Goal: Transaction & Acquisition: Purchase product/service

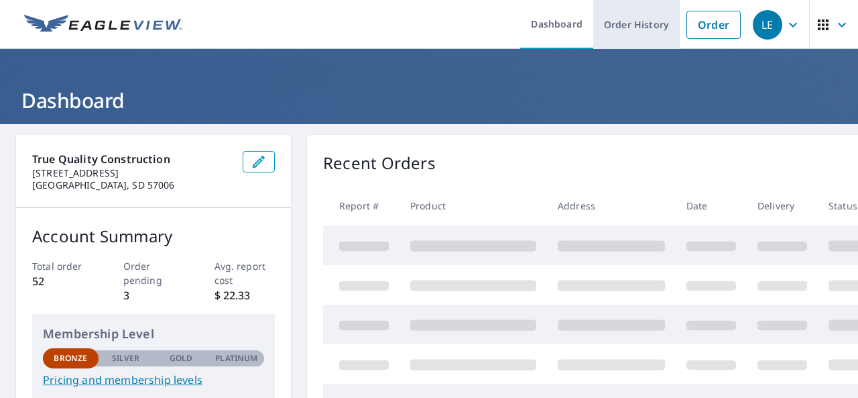
click at [619, 25] on link "Order History" at bounding box center [636, 24] width 86 height 49
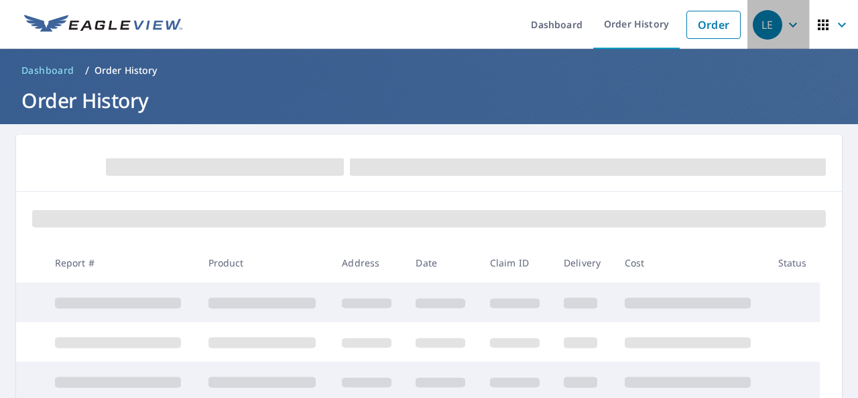
click at [772, 27] on span "LE" at bounding box center [778, 25] width 51 height 32
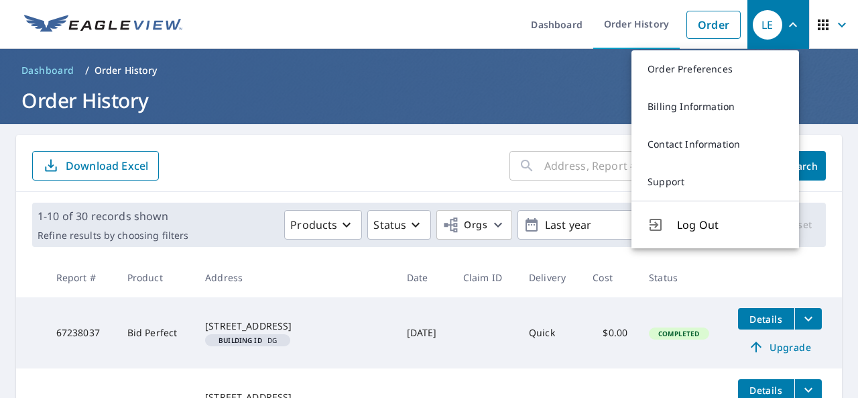
click at [543, 261] on th "Delivery" at bounding box center [550, 277] width 64 height 40
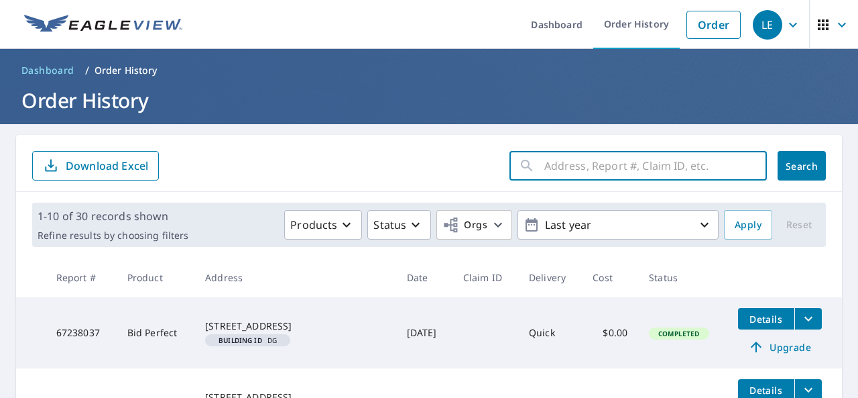
click at [583, 168] on input "text" at bounding box center [655, 166] width 223 height 38
click at [638, 168] on input "text" at bounding box center [655, 166] width 223 height 38
type input "[STREET_ADDRESS][PERSON_NAME]"
click button "Search" at bounding box center [802, 165] width 48 height 29
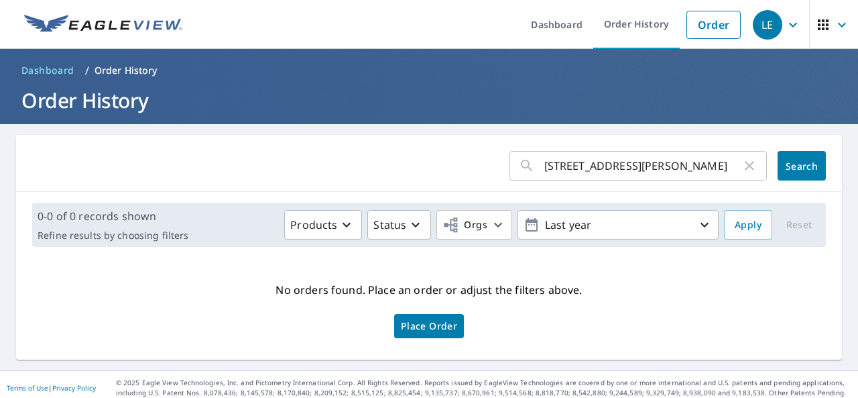
click at [795, 168] on span "Search" at bounding box center [801, 166] width 27 height 13
click at [629, 22] on link "Order History" at bounding box center [636, 24] width 86 height 49
click at [147, 29] on img at bounding box center [103, 25] width 158 height 20
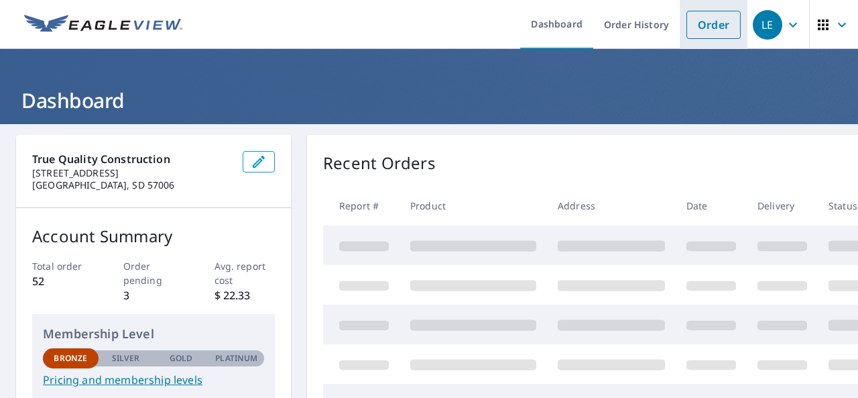
click at [711, 23] on link "Order" at bounding box center [714, 25] width 54 height 28
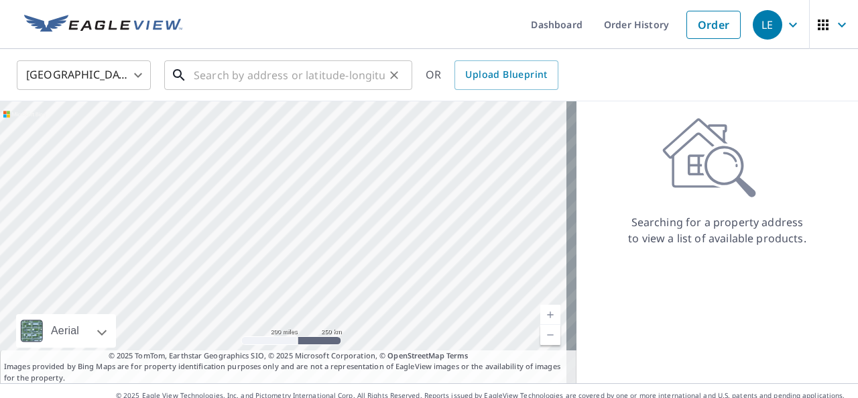
click at [333, 76] on input "text" at bounding box center [289, 75] width 191 height 38
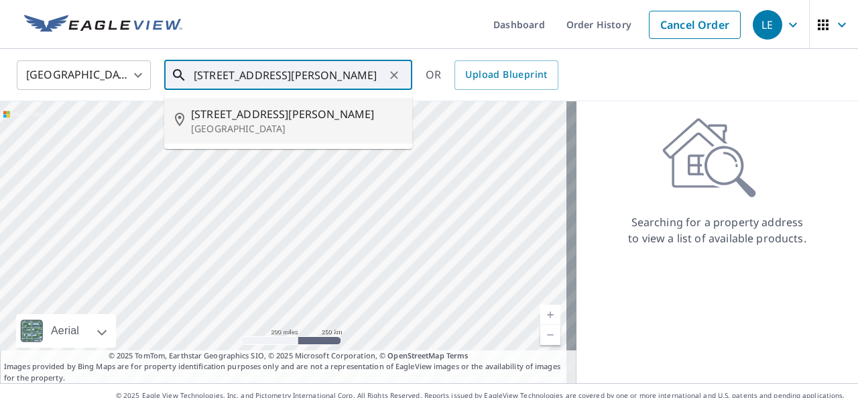
click at [330, 112] on span "[STREET_ADDRESS][PERSON_NAME]" at bounding box center [296, 114] width 211 height 16
type input "[STREET_ADDRESS][PERSON_NAME]"
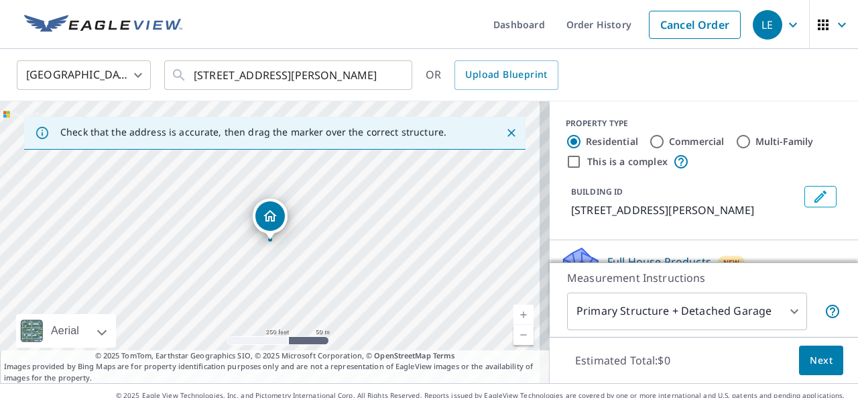
click at [516, 317] on link "Current Level 17, Zoom In" at bounding box center [524, 314] width 20 height 20
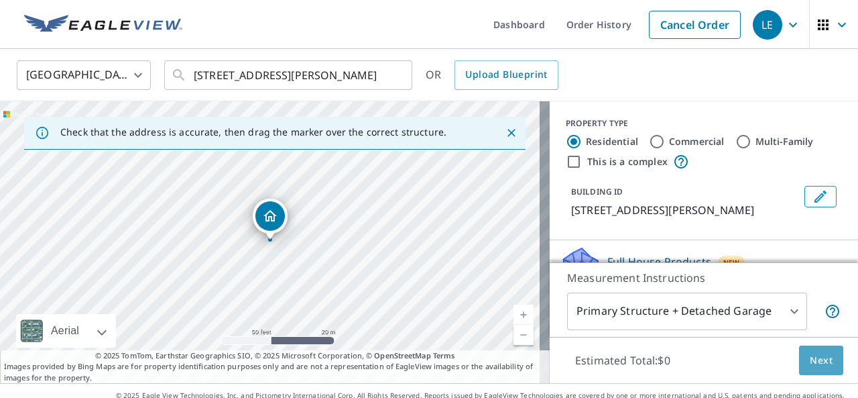
click at [810, 363] on span "Next" at bounding box center [821, 360] width 23 height 17
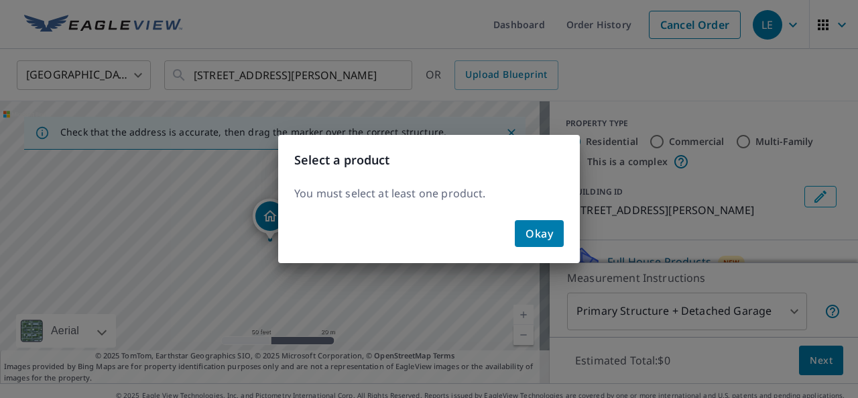
click at [552, 214] on div "You must select at least one product." at bounding box center [429, 197] width 302 height 35
click at [551, 233] on span "Okay" at bounding box center [539, 233] width 27 height 19
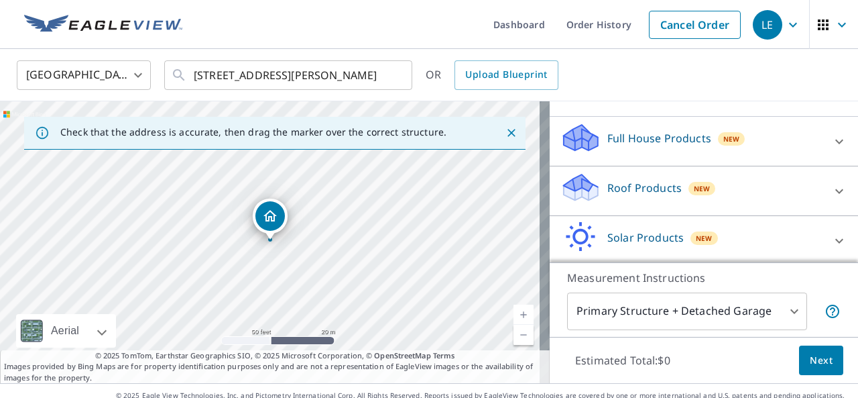
scroll to position [120, 0]
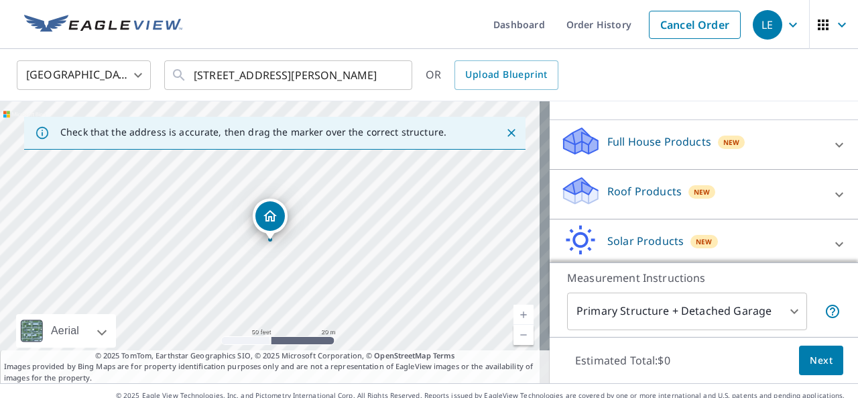
click at [662, 199] on p "Roof Products" at bounding box center [644, 191] width 74 height 16
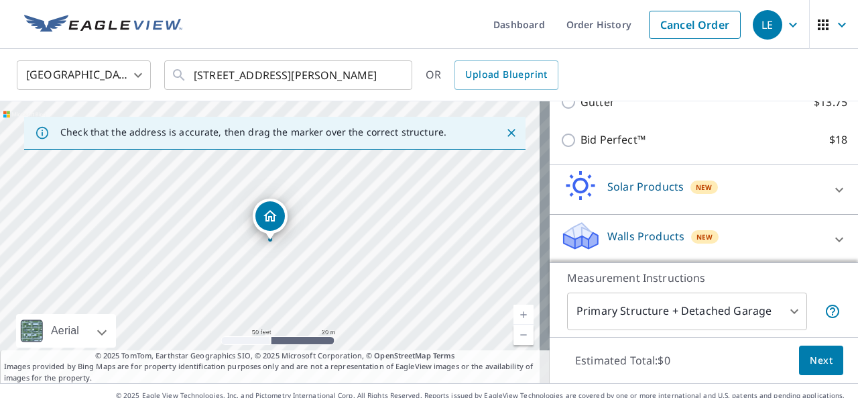
scroll to position [280, 0]
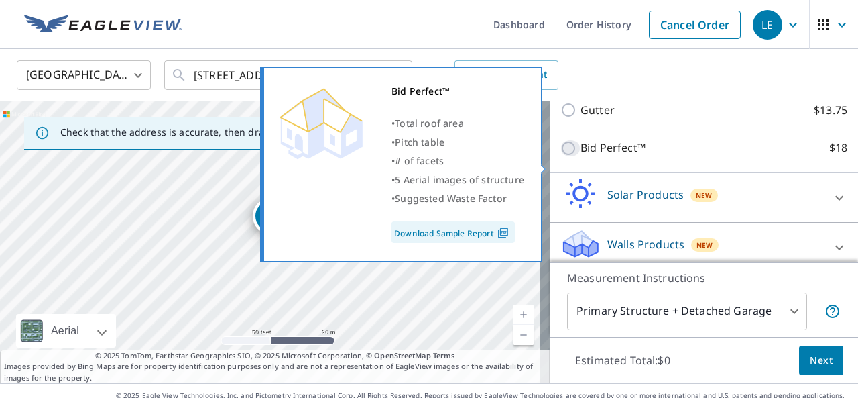
click at [560, 156] on input "Bid Perfect™ $18" at bounding box center [570, 148] width 20 height 16
checkbox input "true"
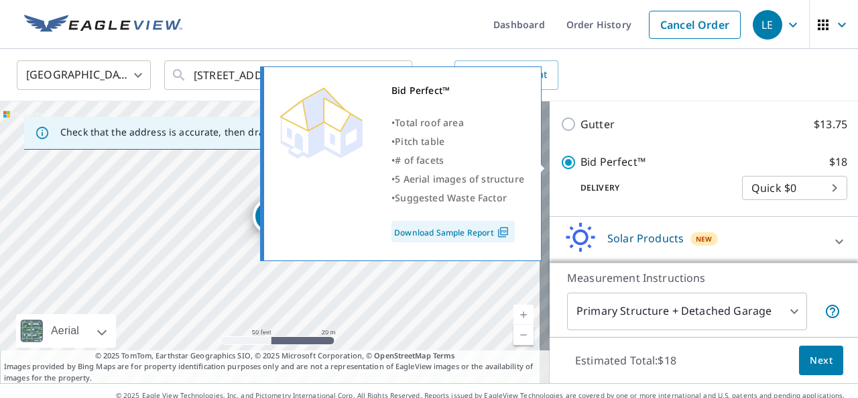
scroll to position [295, 0]
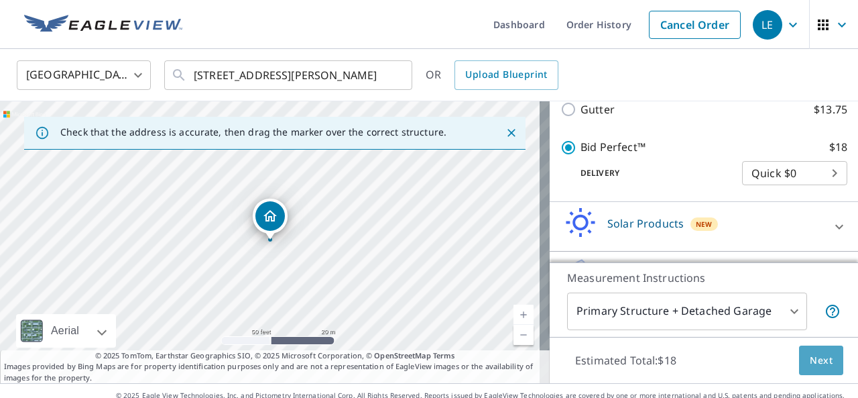
click at [822, 369] on button "Next" at bounding box center [821, 360] width 44 height 30
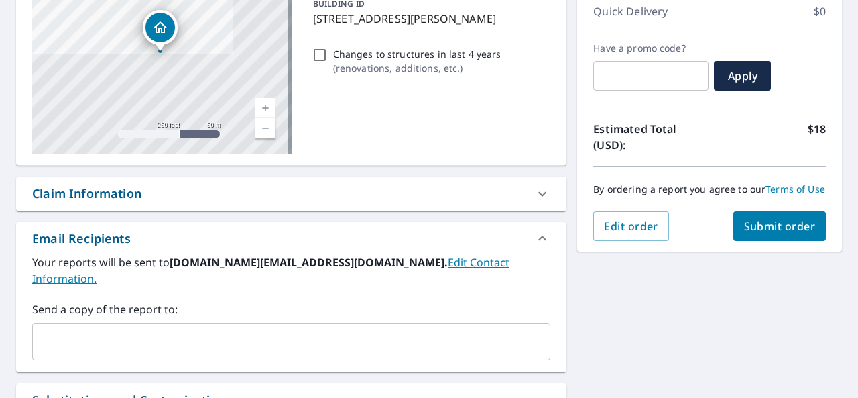
scroll to position [209, 0]
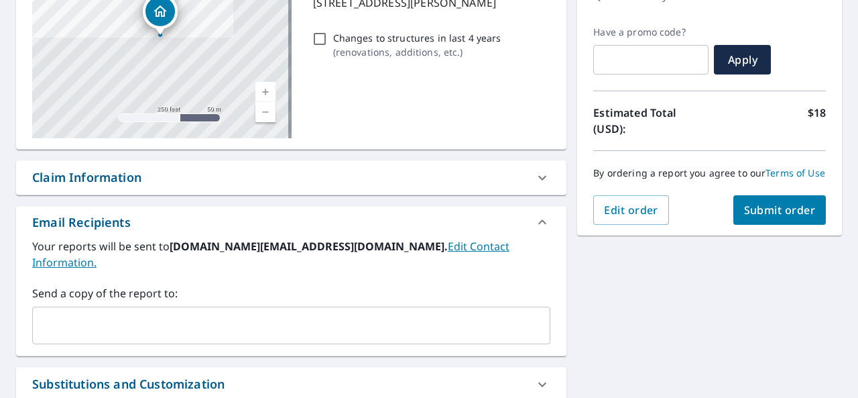
click at [793, 217] on span "Submit order" at bounding box center [780, 209] width 72 height 15
